Goal: Task Accomplishment & Management: Use online tool/utility

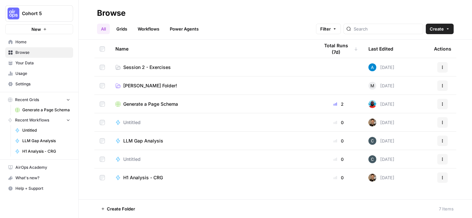
click at [22, 44] on span "Home" at bounding box center [42, 42] width 55 height 6
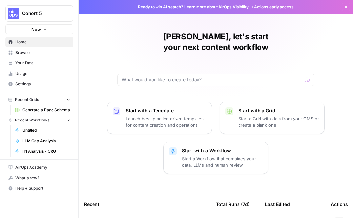
click at [30, 65] on span "Your Data" at bounding box center [42, 63] width 55 height 6
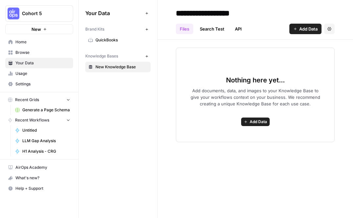
click at [35, 46] on link "Home" at bounding box center [39, 42] width 68 height 10
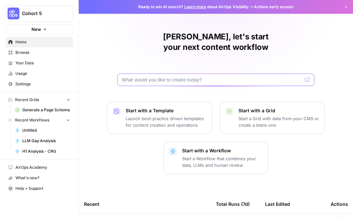
click at [170, 76] on input "text" at bounding box center [212, 79] width 180 height 7
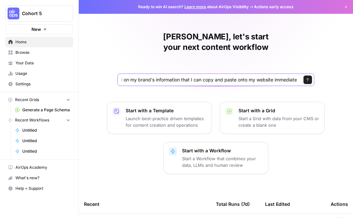
type input "Given a brand kit input, create 5 faqs that are based on my brand's information…"
click button "Send" at bounding box center [307, 79] width 9 height 9
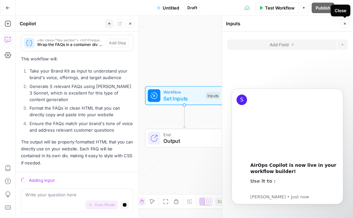
click at [343, 24] on icon "button" at bounding box center [345, 24] width 4 height 4
click at [339, 91] on icon "Dismiss notification" at bounding box center [341, 91] width 4 height 4
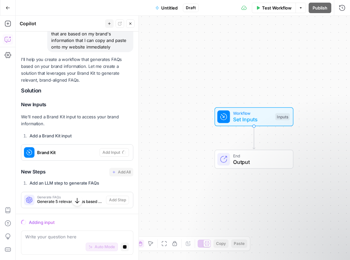
scroll to position [45, 0]
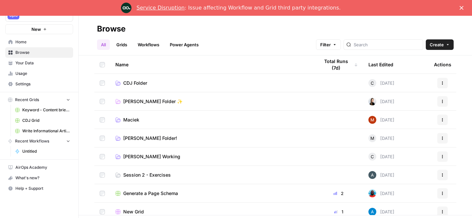
scroll to position [12, 0]
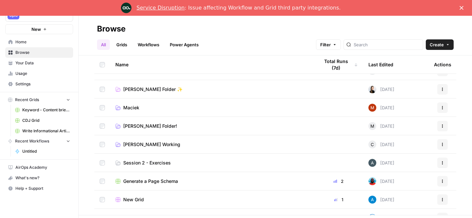
click at [163, 161] on span "Session 2 - Exercises" at bounding box center [147, 162] width 48 height 7
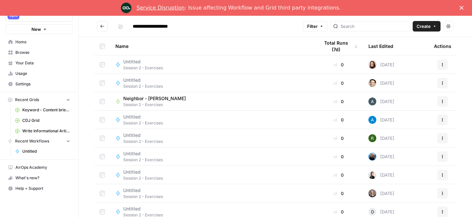
click at [419, 25] on span "Create" at bounding box center [424, 26] width 14 height 7
click at [406, 51] on span "Workflow" at bounding box center [409, 51] width 37 height 7
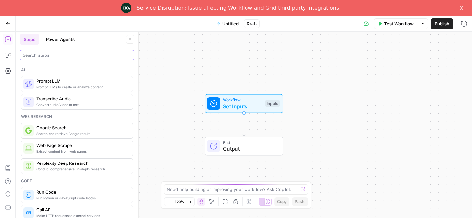
click at [73, 57] on input "search" at bounding box center [77, 55] width 109 height 7
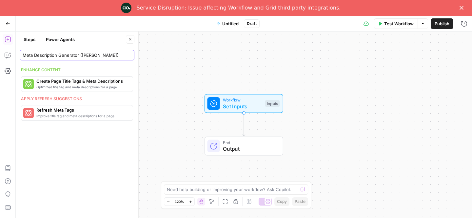
type input "Meta Description Generator ([PERSON_NAME])"
click at [130, 154] on div "Enhance content Optimized title tag and meta descriptions for a page Create Pag…" at bounding box center [77, 140] width 123 height 155
click at [111, 55] on input "Meta Description Generator ([PERSON_NAME])" at bounding box center [77, 55] width 109 height 7
click at [98, 30] on div "Go Back Untitled Draft Test Workflow Options Publish Run History" at bounding box center [236, 23] width 472 height 15
click at [131, 37] on button "Close" at bounding box center [130, 39] width 9 height 9
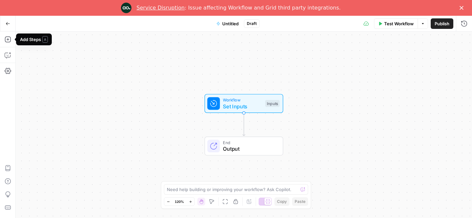
click at [226, 29] on div "Go Back Untitled Draft Test Workflow Options Publish Run History" at bounding box center [236, 23] width 472 height 15
click at [227, 27] on button "Untitled" at bounding box center [228, 23] width 30 height 10
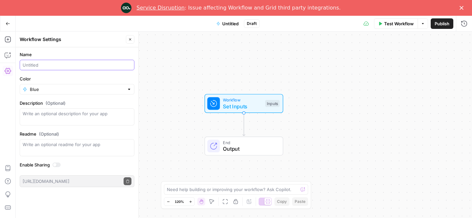
click at [44, 67] on input "Name" at bounding box center [77, 65] width 109 height 7
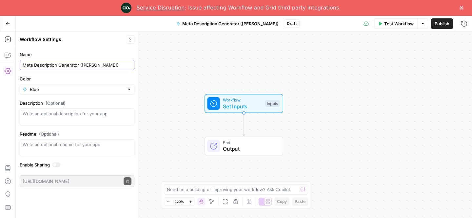
type input "Meta Description Generator ([PERSON_NAME])"
click at [73, 84] on div "Blue" at bounding box center [77, 89] width 115 height 10
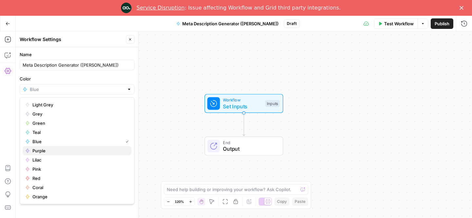
click at [88, 151] on span "Purple" at bounding box center [79, 150] width 94 height 7
type input "Purple"
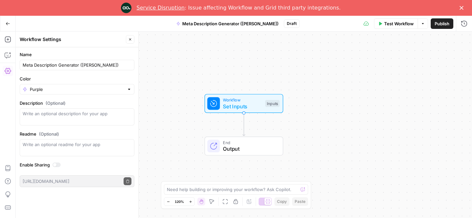
click at [130, 41] on icon "button" at bounding box center [130, 39] width 4 height 4
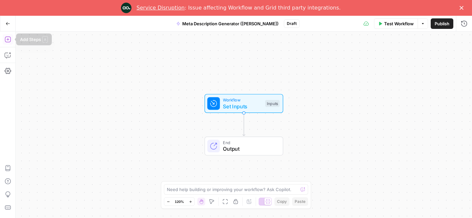
click at [6, 39] on icon "button" at bounding box center [8, 39] width 7 height 7
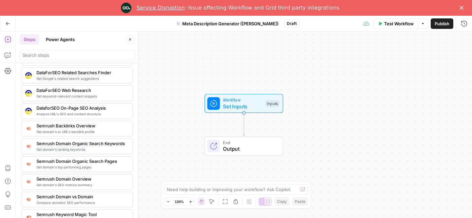
scroll to position [873, 0]
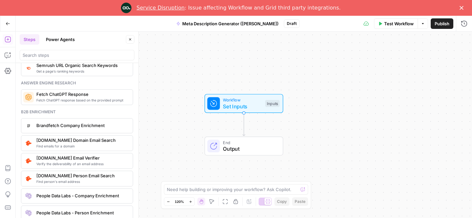
click at [133, 40] on button "Close" at bounding box center [130, 39] width 9 height 9
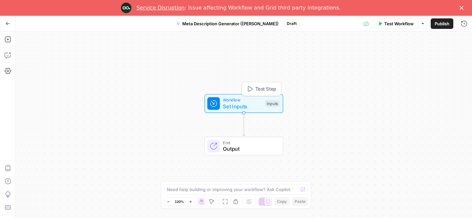
click at [244, 106] on span "Set Inputs" at bounding box center [242, 106] width 39 height 8
click at [385, 59] on button "Add Field" at bounding box center [401, 60] width 109 height 10
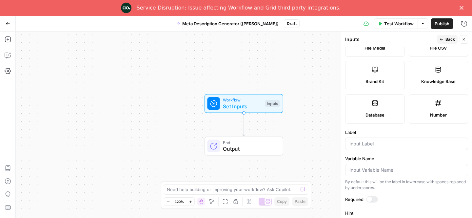
scroll to position [187, 0]
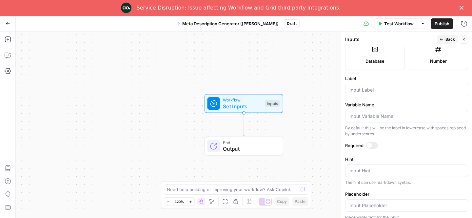
click at [382, 95] on div at bounding box center [406, 90] width 123 height 12
type input "Brand Kit"
click at [464, 42] on button "Close" at bounding box center [464, 39] width 9 height 9
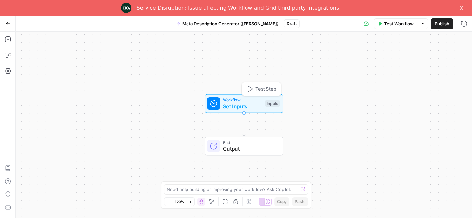
click at [255, 105] on span "Set Inputs" at bounding box center [242, 106] width 39 height 8
click at [384, 92] on button "Add Field" at bounding box center [401, 89] width 109 height 10
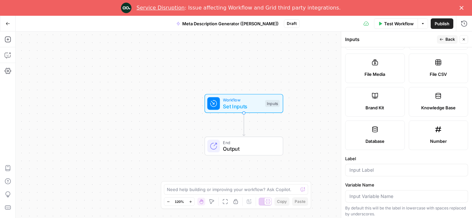
scroll to position [119, 0]
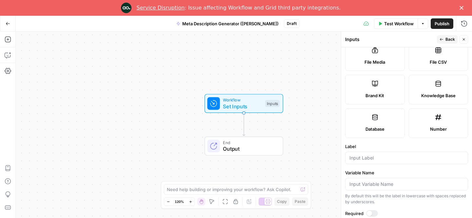
click at [393, 161] on div at bounding box center [406, 158] width 123 height 12
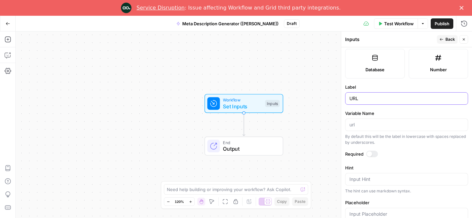
scroll to position [179, 0]
type input "URL"
click at [446, 40] on span "Back" at bounding box center [451, 39] width 10 height 6
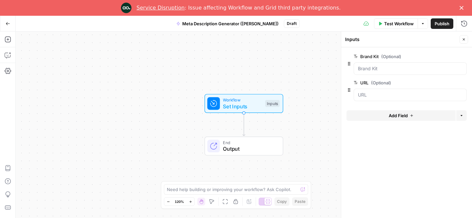
click at [387, 119] on button "Add Field" at bounding box center [401, 115] width 109 height 10
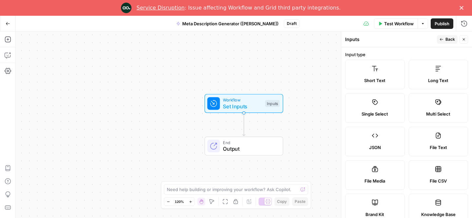
click at [383, 87] on label "Short Text" at bounding box center [375, 75] width 60 height 30
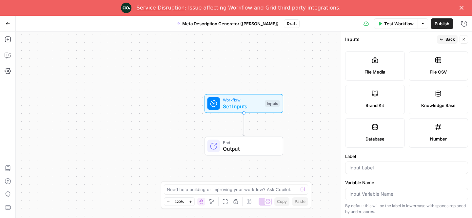
scroll to position [212, 0]
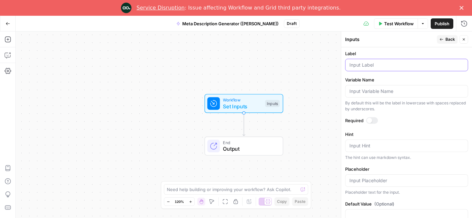
click at [362, 66] on input "Label" at bounding box center [407, 65] width 114 height 7
type input "Keyword"
click at [441, 42] on button "Back" at bounding box center [447, 39] width 21 height 9
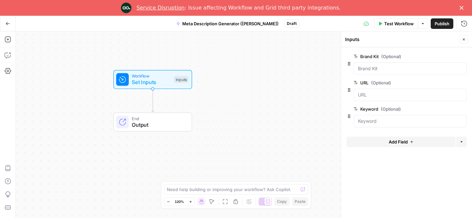
drag, startPoint x: 291, startPoint y: 70, endPoint x: 199, endPoint y: 48, distance: 95.0
click at [199, 48] on div "Workflow Set Inputs Inputs End Output" at bounding box center [244, 124] width 457 height 186
click at [463, 9] on polygon "Close" at bounding box center [462, 8] width 4 height 4
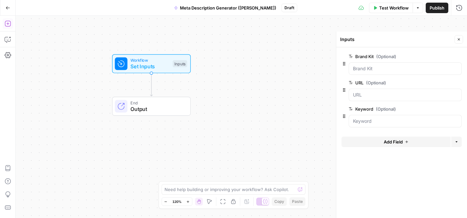
click at [6, 25] on icon "button" at bounding box center [8, 23] width 7 height 7
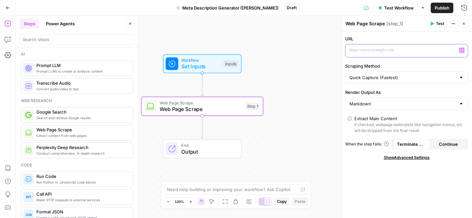
click at [380, 53] on div at bounding box center [402, 50] width 112 height 13
click at [460, 51] on icon "button" at bounding box center [461, 50] width 3 height 3
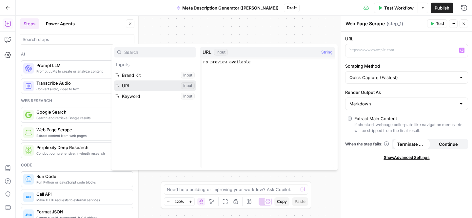
click at [159, 87] on button "Select variable URL" at bounding box center [155, 85] width 82 height 10
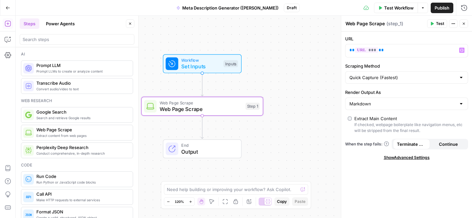
click at [366, 23] on textarea "Web Page Scrape" at bounding box center [365, 23] width 39 height 7
click at [367, 22] on textarea "Web Page Scrape" at bounding box center [365, 23] width 39 height 7
type textarea "Scrape Blog URL"
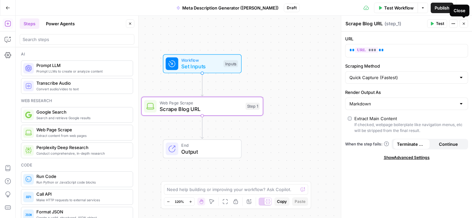
click at [461, 24] on button "Close" at bounding box center [464, 23] width 9 height 9
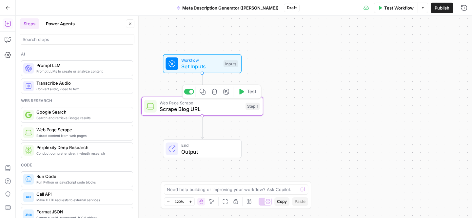
click at [193, 108] on span "Scrape Blog URL" at bounding box center [201, 109] width 83 height 8
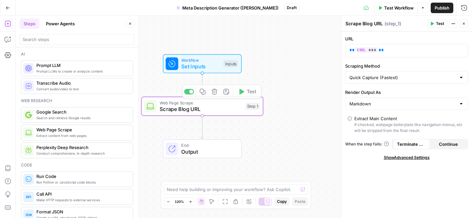
click at [207, 66] on span "Set Inputs" at bounding box center [200, 66] width 39 height 8
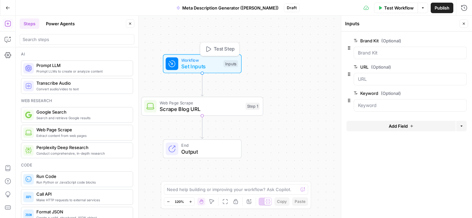
click at [293, 77] on div "Workflow Set Inputs Inputs Test Step Web Page Scrape Scrape Blog URL Step 1 End…" at bounding box center [244, 117] width 457 height 202
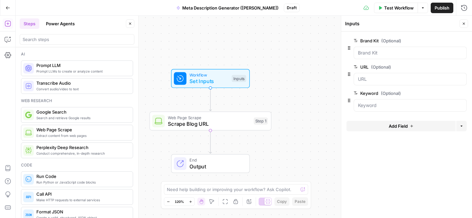
drag, startPoint x: 290, startPoint y: 69, endPoint x: 298, endPoint y: 83, distance: 16.9
click at [298, 83] on div "Workflow Set Inputs Inputs Web Page Scrape Scrape Blog URL Step 1 End Output" at bounding box center [244, 117] width 457 height 202
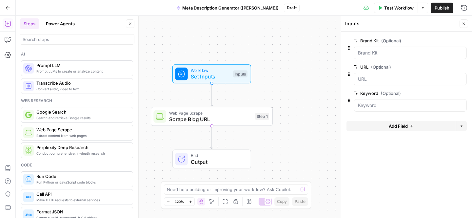
drag, startPoint x: 300, startPoint y: 79, endPoint x: 311, endPoint y: 62, distance: 20.7
click at [311, 62] on div "Workflow Set Inputs Inputs Web Page Scrape Scrape Blog URL Step 1 End Output" at bounding box center [244, 117] width 457 height 202
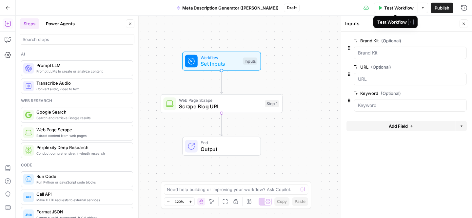
click at [398, 9] on span "Test Workflow" at bounding box center [399, 8] width 30 height 7
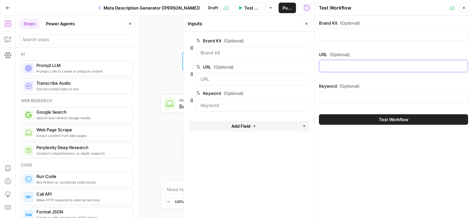
click at [380, 64] on input "URL (Optional)" at bounding box center [393, 66] width 141 height 7
paste input "[URL][DOMAIN_NAME]"
type input "[URL][DOMAIN_NAME]"
click at [408, 34] on input "Brand Kit (Optional)" at bounding box center [393, 34] width 141 height 7
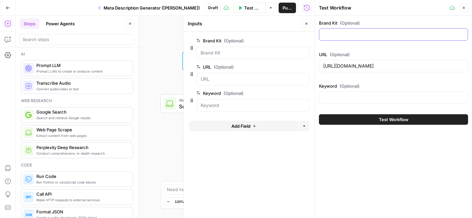
scroll to position [0, 0]
click at [409, 32] on input "Brand Kit (Optional)" at bounding box center [393, 34] width 141 height 7
click at [405, 35] on input "Brand Kit (Optional)" at bounding box center [393, 34] width 141 height 7
click at [411, 36] on input "Brand Kit (Optional)" at bounding box center [393, 34] width 141 height 7
click at [310, 24] on button "Close" at bounding box center [306, 23] width 9 height 9
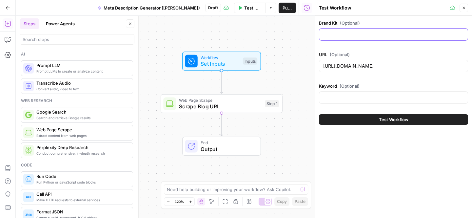
click at [374, 33] on input "Brand Kit (Optional)" at bounding box center [393, 34] width 141 height 7
type input "a"
click at [467, 10] on button "Close" at bounding box center [464, 8] width 9 height 9
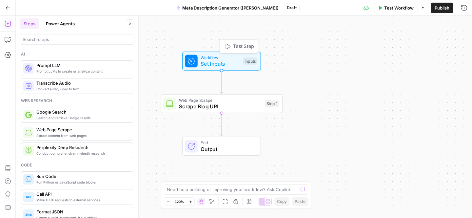
click at [214, 65] on span "Set Inputs" at bounding box center [220, 64] width 39 height 8
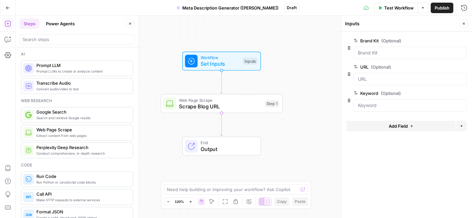
click at [396, 6] on span "Test Workflow" at bounding box center [399, 8] width 30 height 7
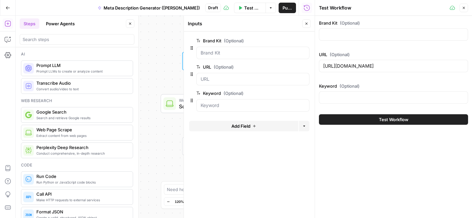
click at [354, 31] on div at bounding box center [393, 34] width 149 height 12
click at [284, 41] on span "edit field" at bounding box center [285, 40] width 14 height 5
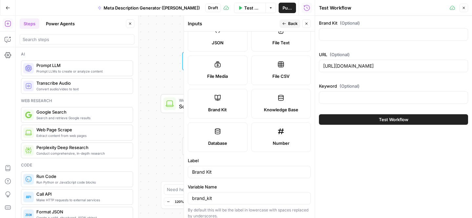
scroll to position [212, 0]
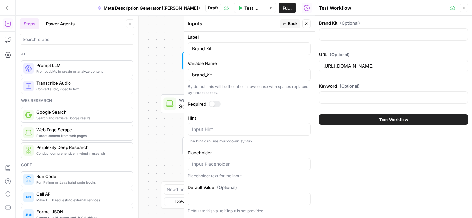
click at [288, 25] on button "Back" at bounding box center [290, 23] width 21 height 9
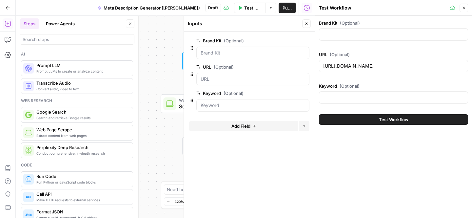
click at [306, 24] on icon "button" at bounding box center [307, 24] width 4 height 4
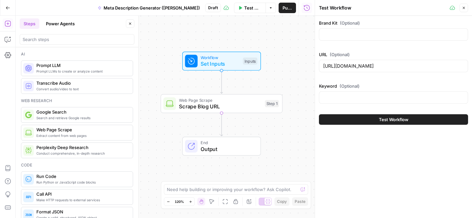
click at [307, 8] on icon "button" at bounding box center [307, 8] width 6 height 6
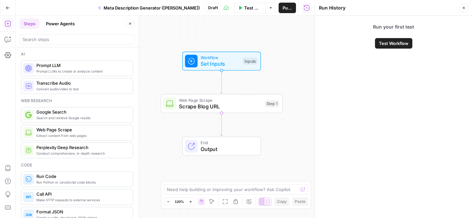
click at [466, 10] on button "Close" at bounding box center [464, 8] width 9 height 9
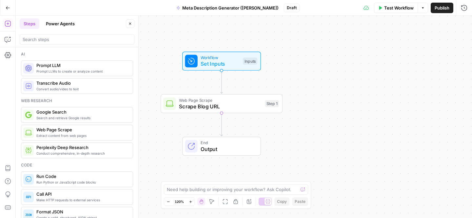
click at [209, 61] on span "Set Inputs" at bounding box center [220, 64] width 39 height 8
click at [400, 11] on button "Test Workflow" at bounding box center [396, 8] width 44 height 10
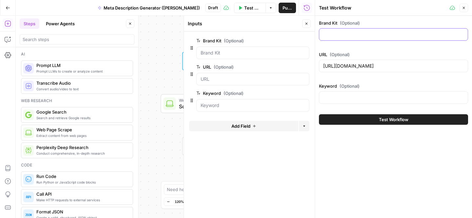
click at [354, 36] on input "Brand Kit (Optional)" at bounding box center [393, 34] width 141 height 7
click at [463, 10] on button "Close" at bounding box center [464, 8] width 9 height 9
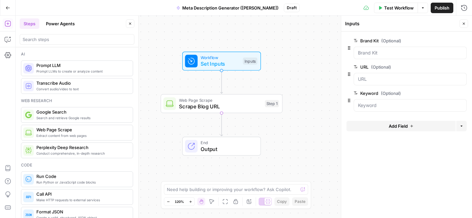
click at [9, 9] on icon "button" at bounding box center [8, 8] width 5 height 5
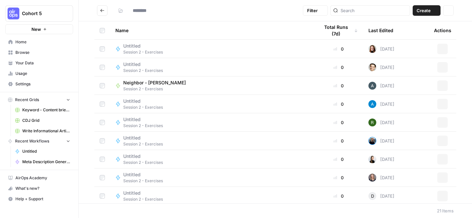
type input "**********"
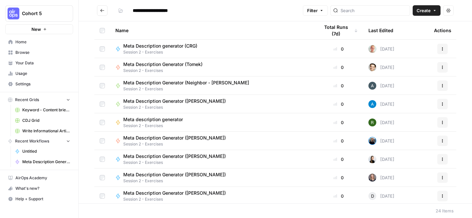
click at [27, 46] on link "Home" at bounding box center [39, 42] width 68 height 10
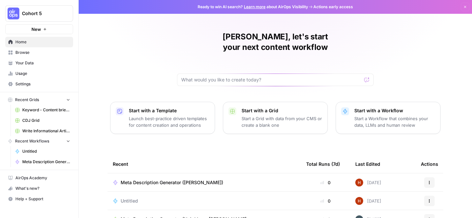
click at [29, 66] on link "Your Data" at bounding box center [39, 63] width 68 height 10
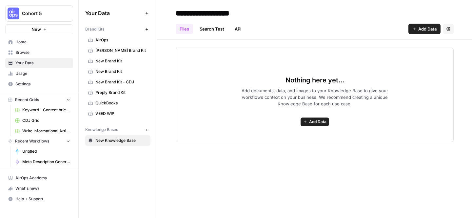
click at [113, 44] on link "AirOps" at bounding box center [117, 40] width 65 height 10
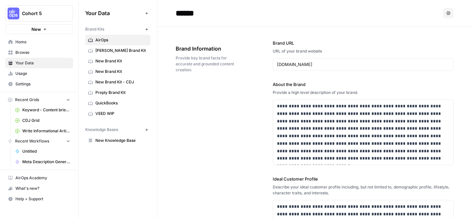
click at [43, 43] on span "Home" at bounding box center [42, 42] width 55 height 6
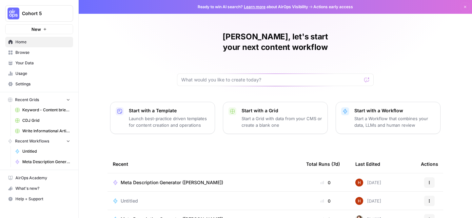
click at [42, 108] on span "Keyword - Content brief - Article (Airops builders)" at bounding box center [46, 110] width 48 height 6
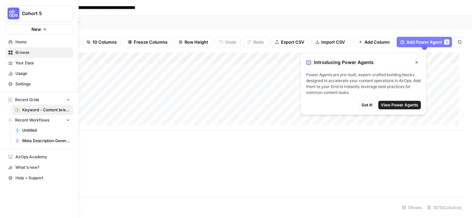
click at [33, 129] on span "Untitled" at bounding box center [46, 130] width 48 height 6
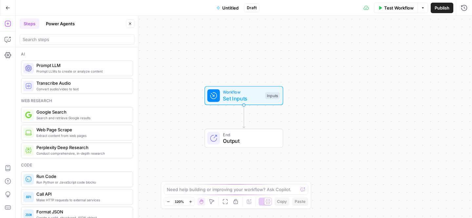
click at [299, 141] on div "End Output" at bounding box center [244, 138] width 122 height 19
